Goal: Use online tool/utility: Utilize a website feature to perform a specific function

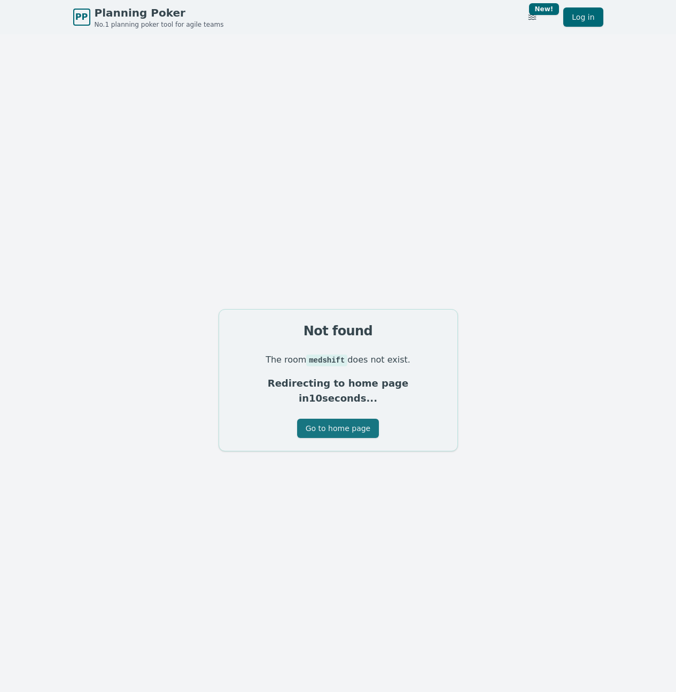
click at [334, 419] on button "Go to home page" at bounding box center [338, 428] width 82 height 19
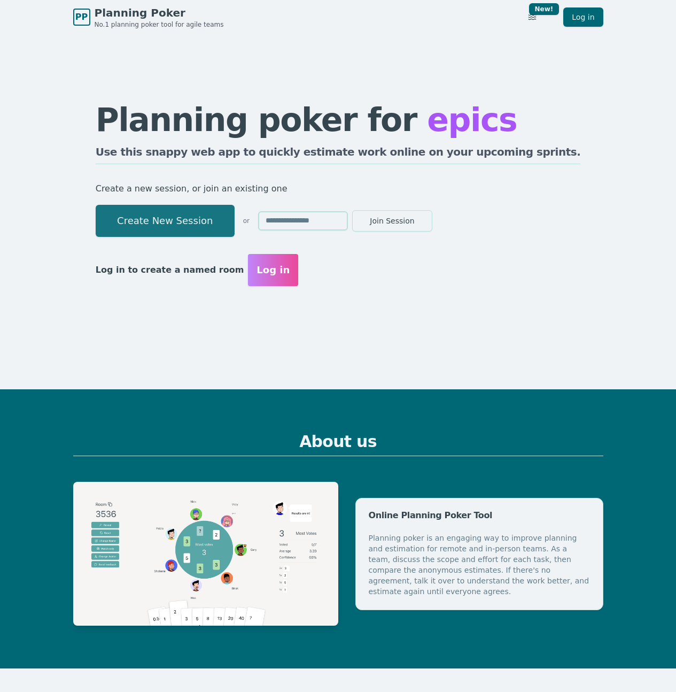
click at [235, 222] on button "Create New Session" at bounding box center [165, 221] width 139 height 32
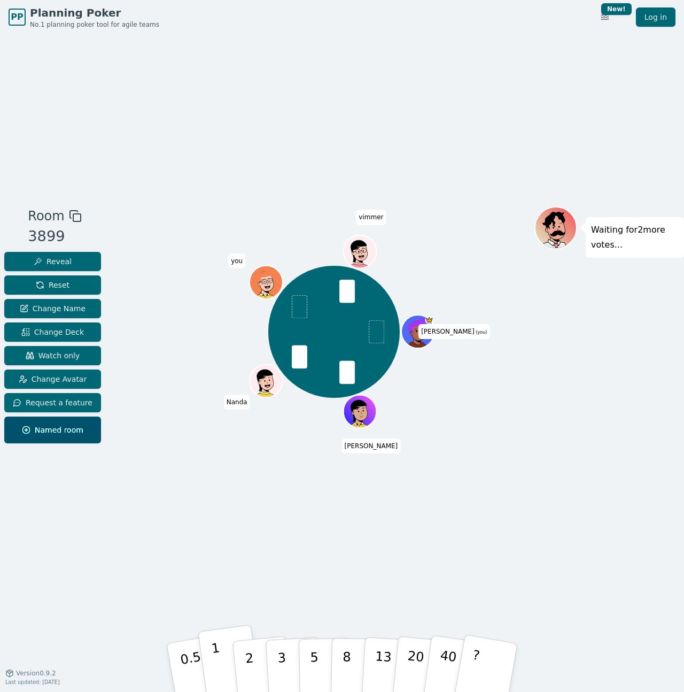
click at [222, 662] on button "1" at bounding box center [230, 667] width 64 height 87
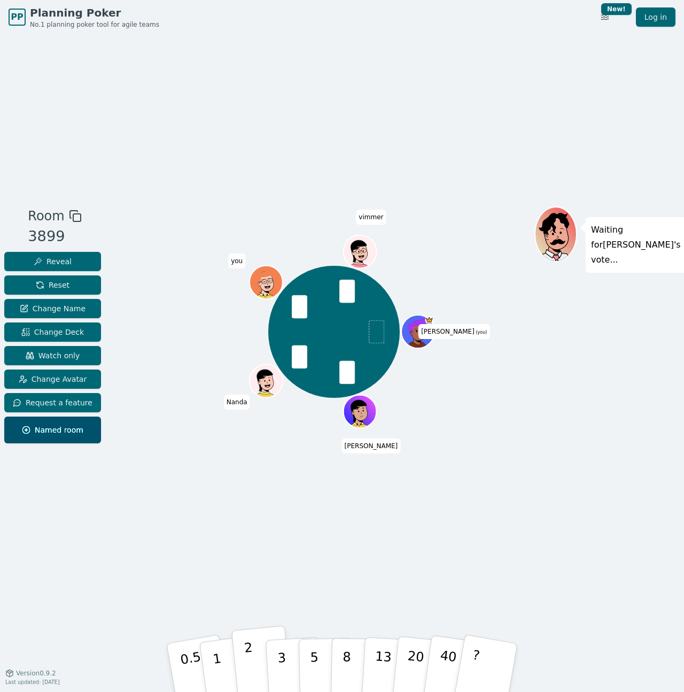
click at [247, 660] on p "2" at bounding box center [251, 669] width 14 height 58
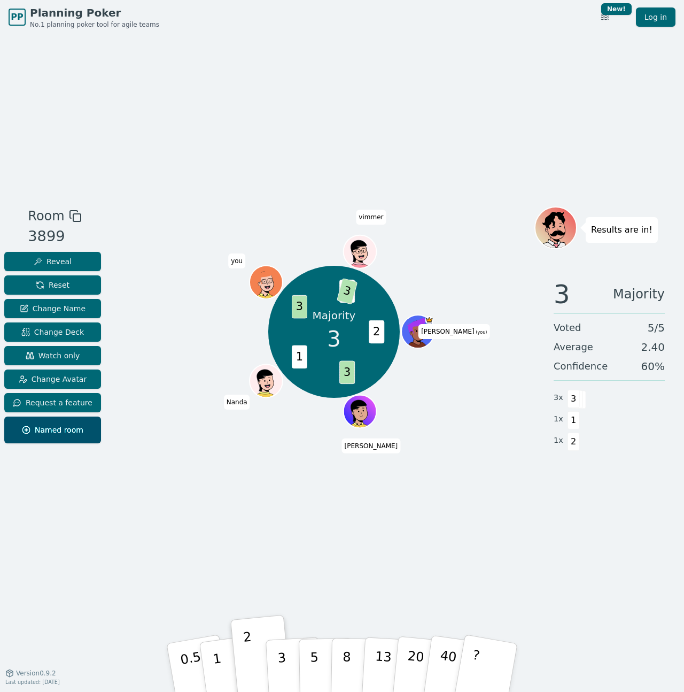
click at [288, 681] on button "3" at bounding box center [295, 678] width 58 height 83
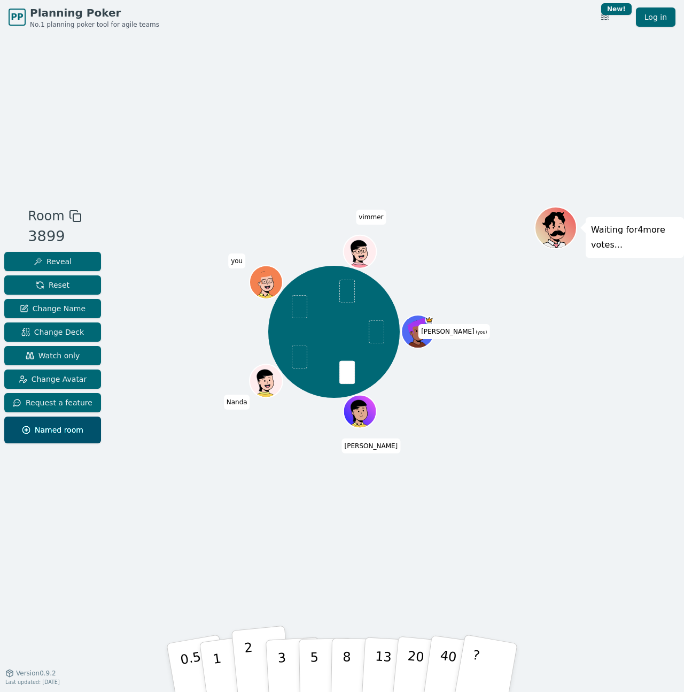
click at [257, 660] on button "2" at bounding box center [261, 667] width 61 height 85
click at [281, 660] on p "3" at bounding box center [283, 668] width 12 height 58
click at [311, 571] on div "Room 3899 Reveal Reset Change Name Change Deck Watch only Change Avatar Request…" at bounding box center [342, 353] width 684 height 638
click at [251, 663] on p "2" at bounding box center [251, 669] width 14 height 58
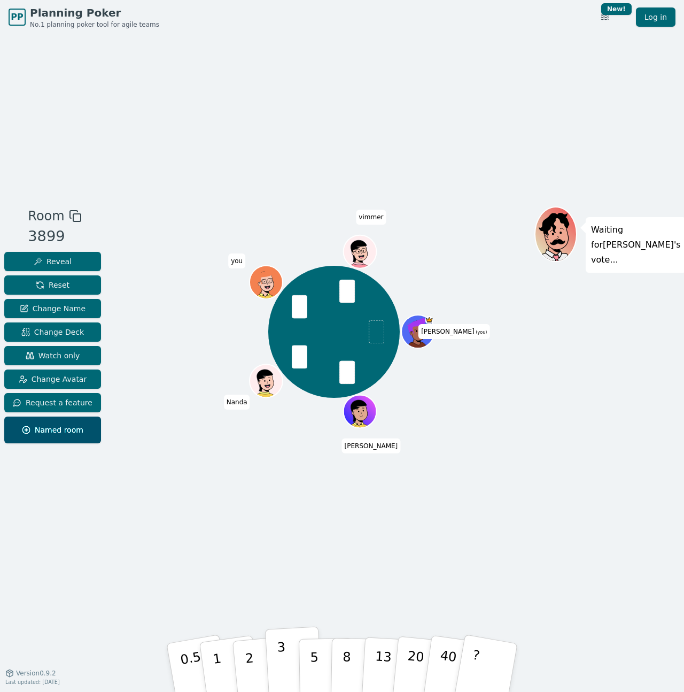
click at [282, 664] on p "3" at bounding box center [283, 668] width 12 height 58
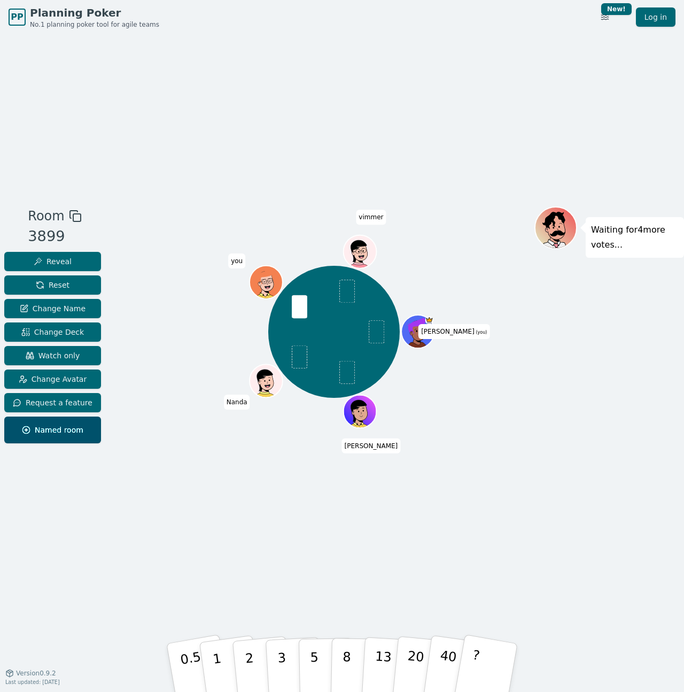
click at [223, 594] on div "Room 3899 Reveal Reset Change Name Change Deck Watch only Change Avatar Request…" at bounding box center [342, 353] width 684 height 638
click at [225, 660] on button "1" at bounding box center [230, 667] width 64 height 87
click at [220, 671] on button "1" at bounding box center [230, 667] width 64 height 87
click at [216, 652] on p "1" at bounding box center [219, 669] width 16 height 58
click at [269, 589] on div "Room 3899 Reveal Reset Change Name Change Deck Watch only Change Avatar Request…" at bounding box center [342, 353] width 684 height 638
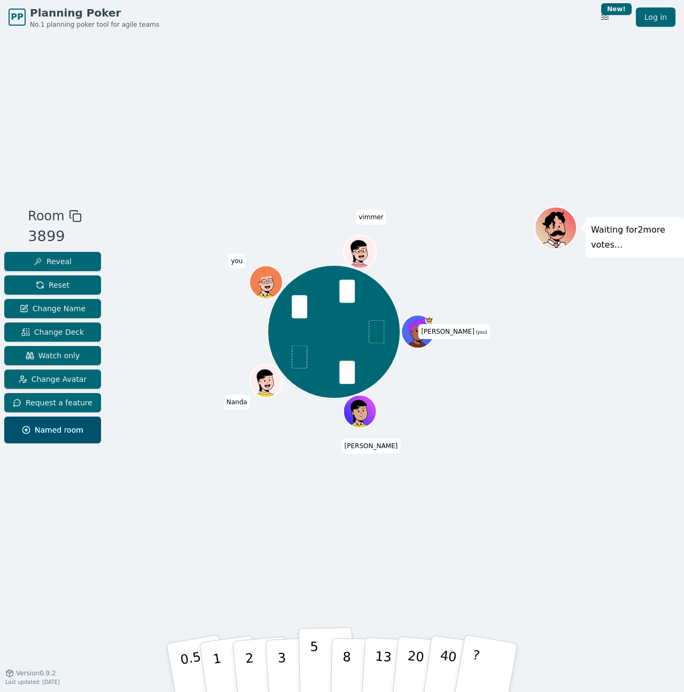
click at [314, 659] on p "5" at bounding box center [314, 668] width 9 height 58
click at [216, 655] on p "1" at bounding box center [219, 669] width 16 height 58
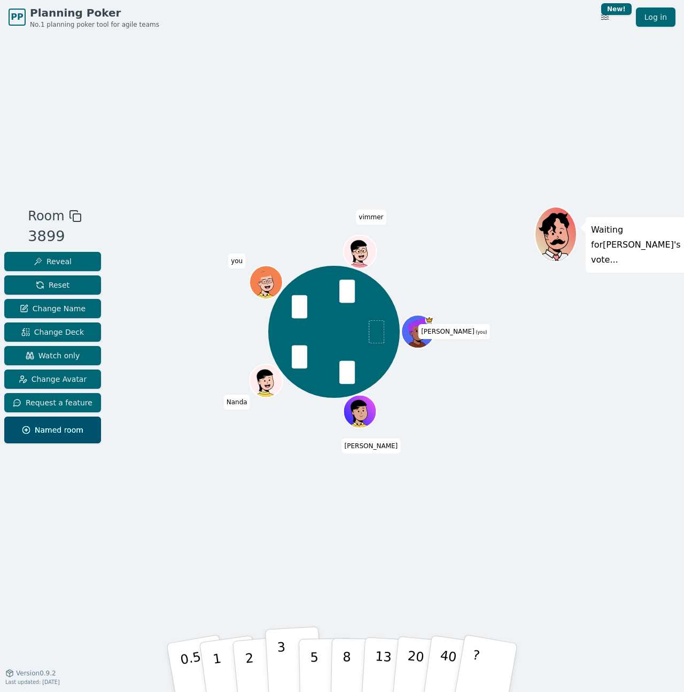
click at [291, 664] on button "3" at bounding box center [294, 667] width 58 height 83
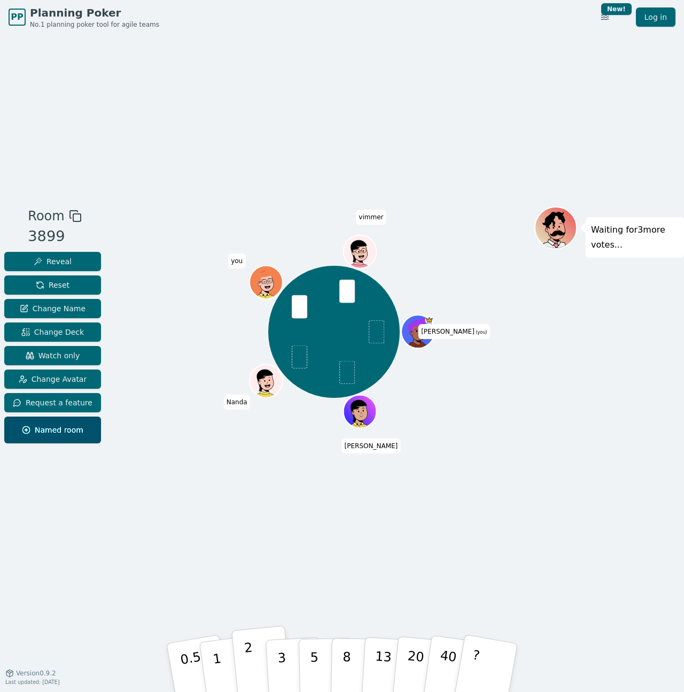
click at [247, 654] on p "2" at bounding box center [251, 669] width 14 height 58
click at [219, 662] on p "1" at bounding box center [219, 669] width 16 height 58
click at [277, 664] on button "3" at bounding box center [294, 667] width 58 height 83
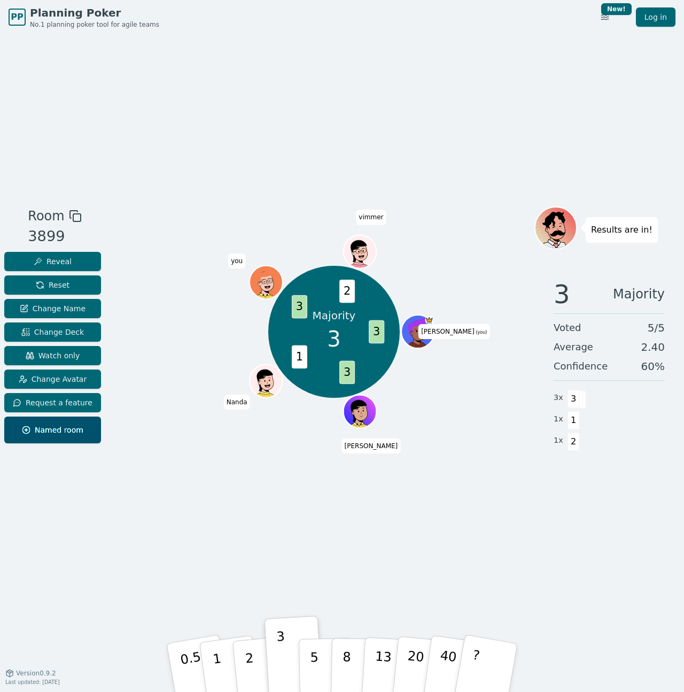
click at [251, 599] on div "Room 3899 Reveal Reset Change Name Change Deck Watch only Change Avatar Request…" at bounding box center [342, 353] width 684 height 638
click at [52, 283] on span "Reset" at bounding box center [53, 285] width 34 height 11
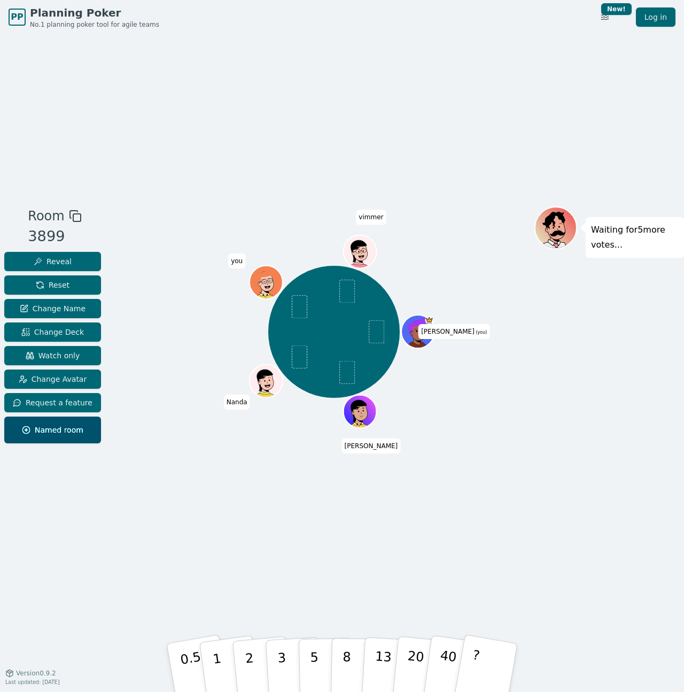
click at [245, 604] on div "Room 3899 Reveal Reset Change Name Change Deck Watch only Change Avatar Request…" at bounding box center [342, 353] width 684 height 638
click at [252, 657] on button "2" at bounding box center [261, 667] width 61 height 85
click at [284, 663] on p "3" at bounding box center [283, 668] width 12 height 58
click at [283, 602] on div "Room 3899 Reveal Reset Change Name Change Deck Watch only Change Avatar Request…" at bounding box center [342, 353] width 684 height 638
click at [252, 665] on p "2" at bounding box center [251, 669] width 14 height 58
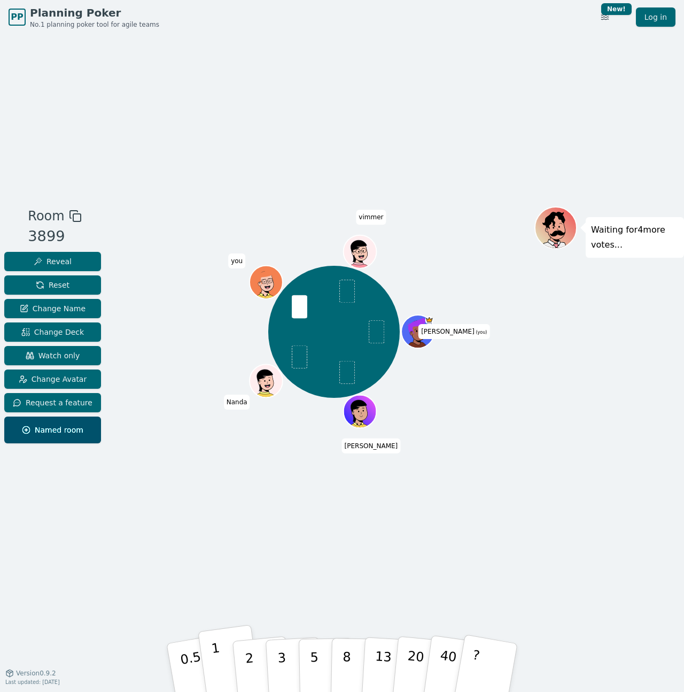
click at [218, 661] on p "1" at bounding box center [219, 669] width 16 height 58
